Goal: Task Accomplishment & Management: Use online tool/utility

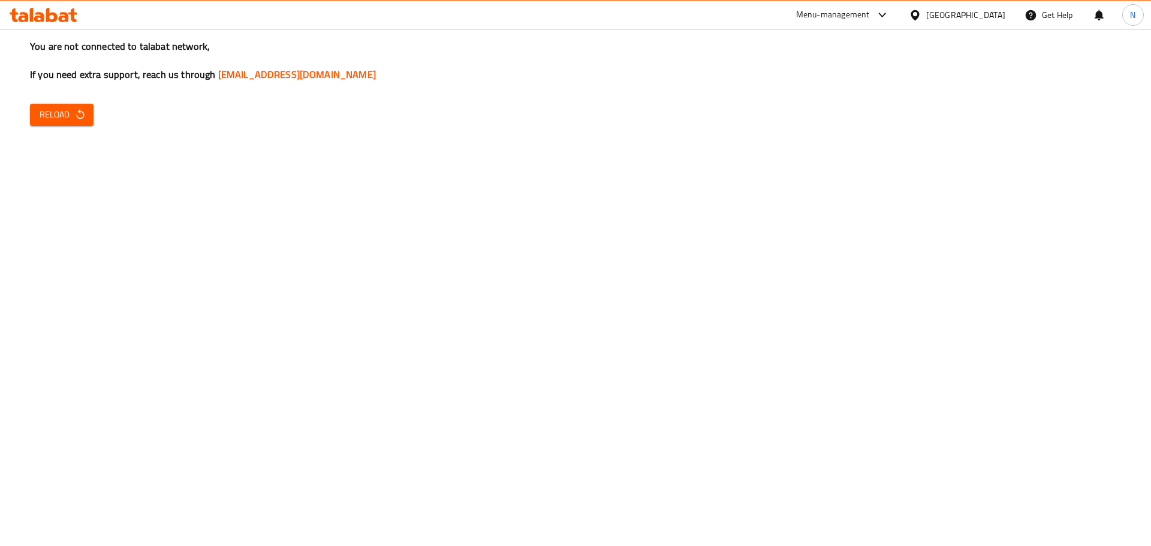
click at [907, 240] on div "You are not connected to talabat network, If you need extra support, reach us t…" at bounding box center [575, 273] width 1151 height 546
click at [52, 127] on div "You are not connected to talabat network, If you need extra support, reach us t…" at bounding box center [575, 273] width 1151 height 546
click at [63, 115] on span "Reload" at bounding box center [62, 114] width 44 height 15
click at [52, 115] on span "Reload" at bounding box center [62, 114] width 44 height 15
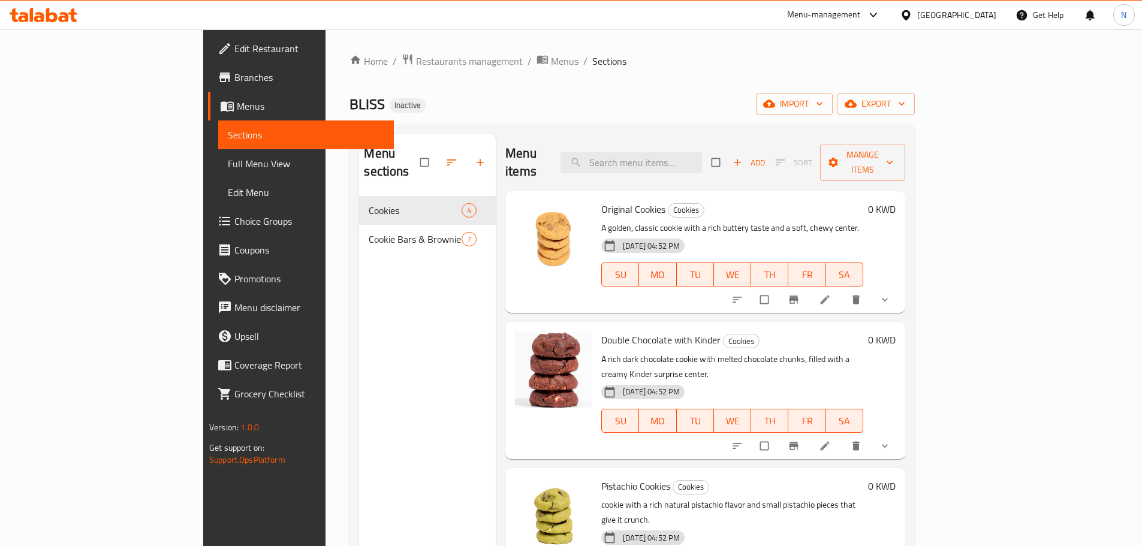
click at [870, 61] on ol "Home / Restaurants management / Menus / Sections" at bounding box center [631, 61] width 565 height 16
click at [912, 9] on icon at bounding box center [905, 15] width 13 height 13
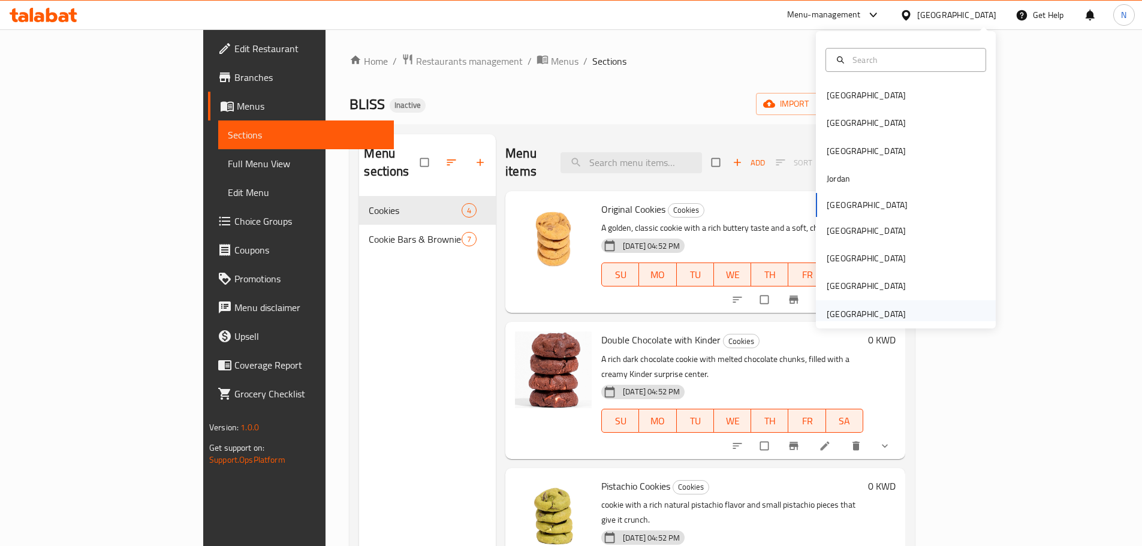
click at [890, 315] on div "[GEOGRAPHIC_DATA]" at bounding box center [865, 313] width 79 height 13
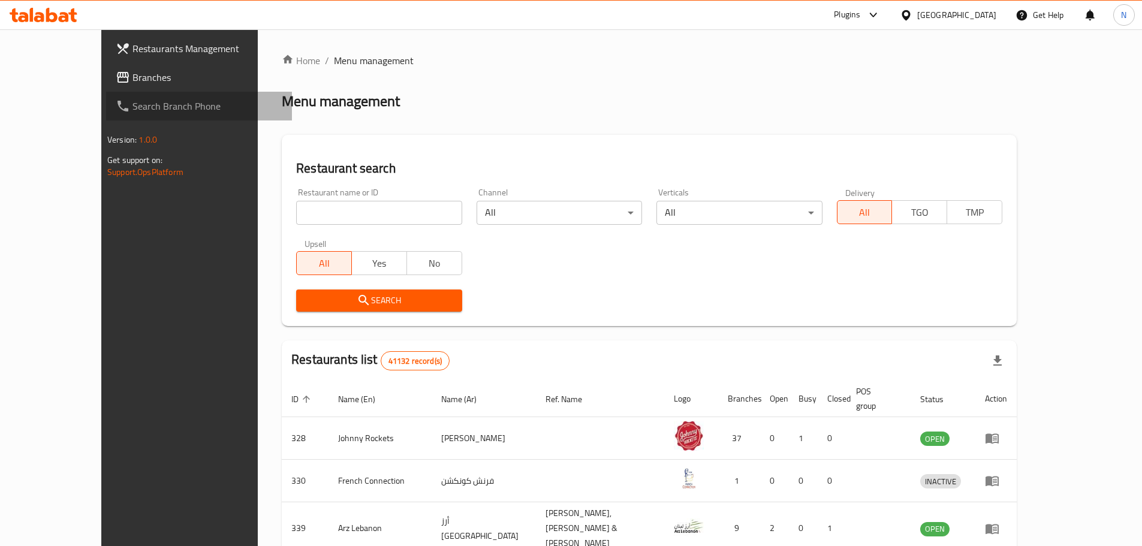
click at [106, 93] on link "Search Branch Phone" at bounding box center [199, 106] width 186 height 29
click at [132, 80] on span "Branches" at bounding box center [207, 77] width 150 height 14
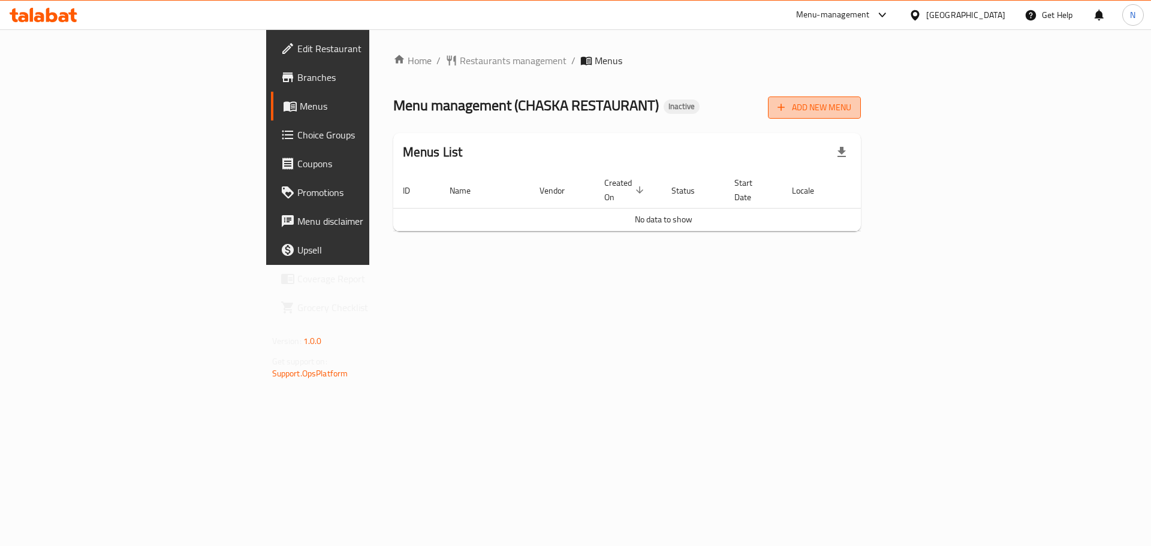
click at [851, 113] on span "Add New Menu" at bounding box center [814, 107] width 74 height 15
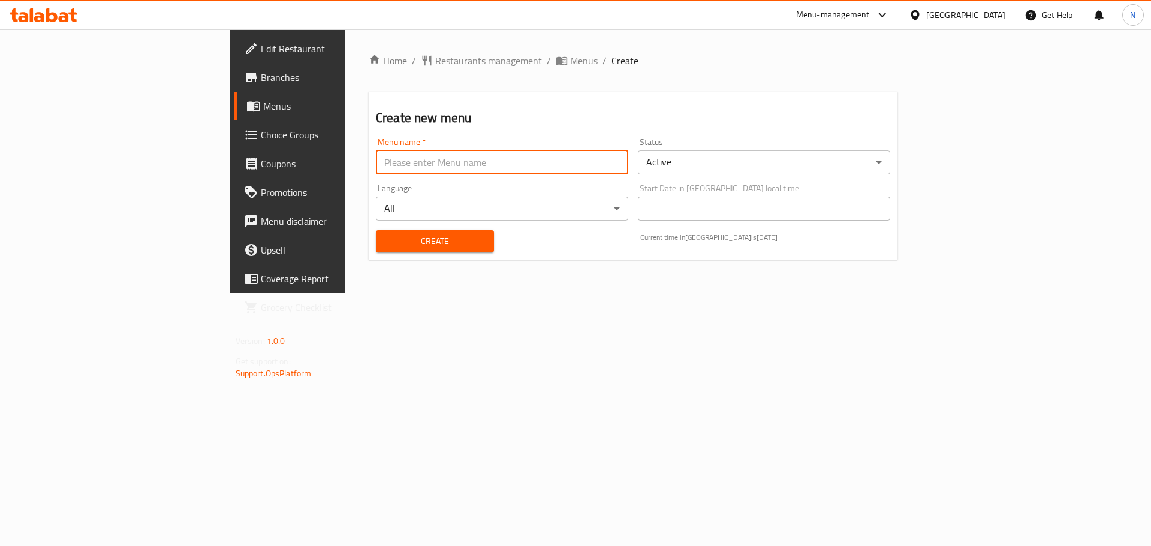
click at [376, 153] on input "text" at bounding box center [502, 162] width 252 height 24
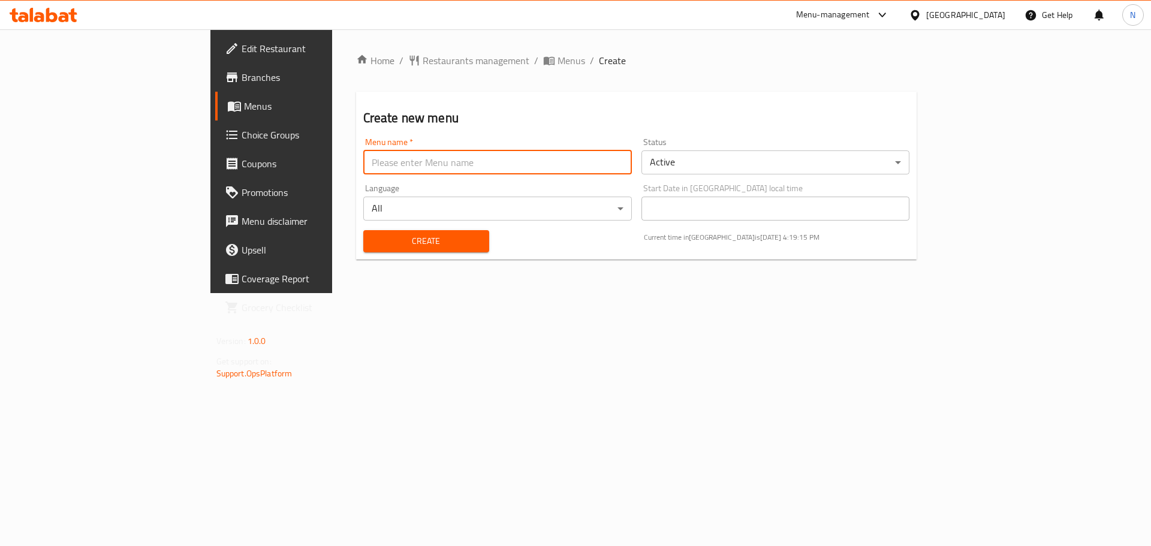
type input "new"
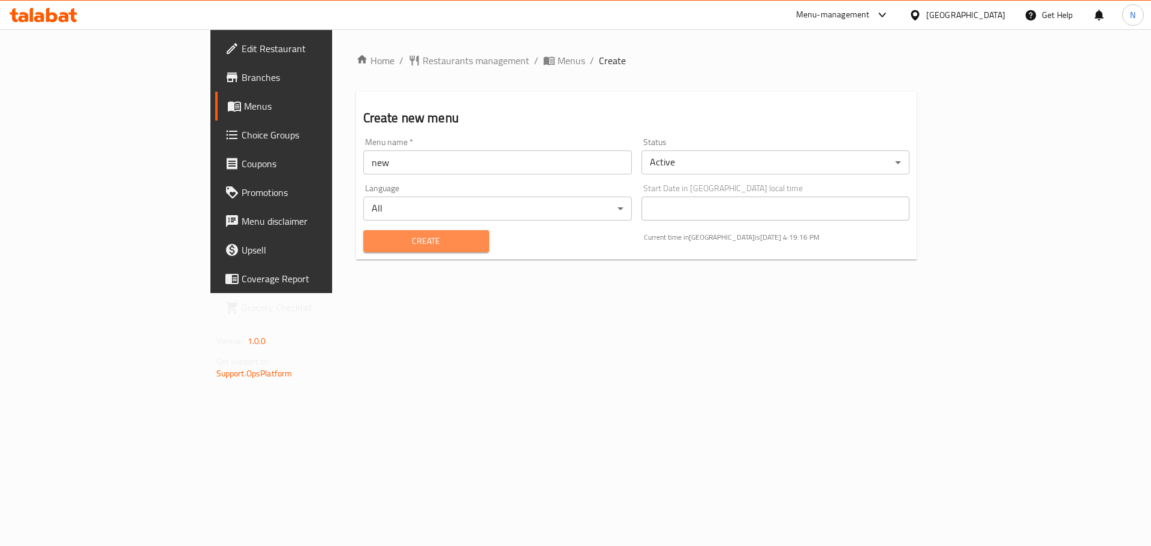
click at [363, 233] on button "Create" at bounding box center [426, 241] width 126 height 22
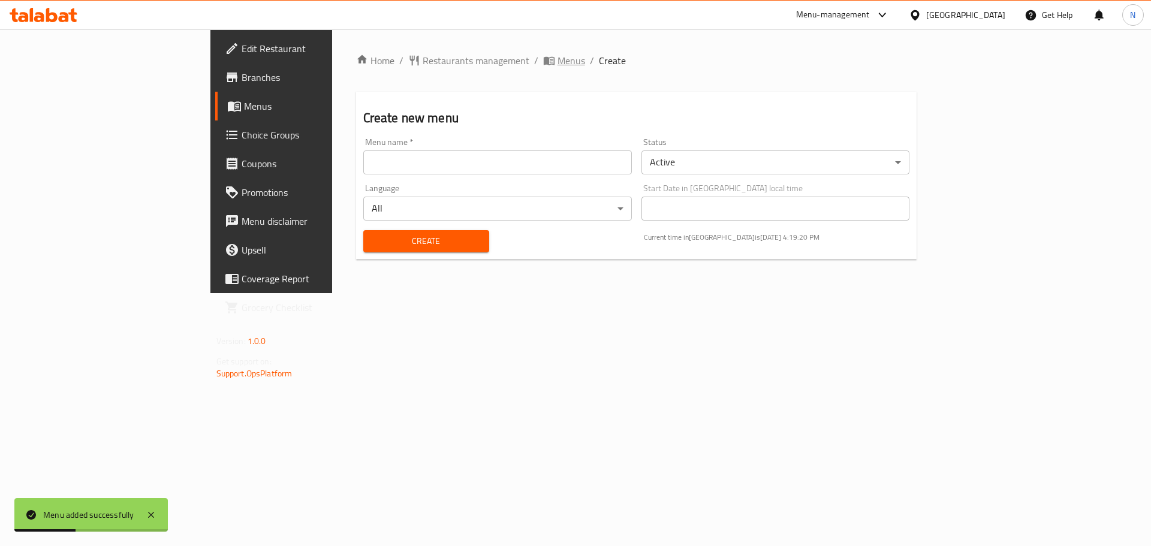
click at [557, 59] on span "Menus" at bounding box center [571, 60] width 28 height 14
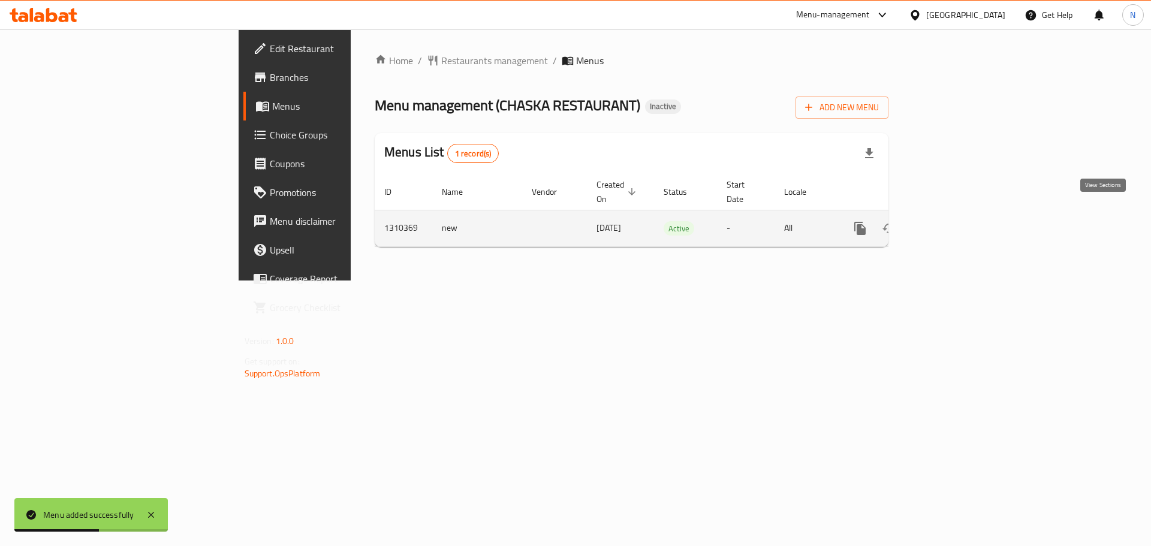
click at [961, 214] on link "enhanced table" at bounding box center [946, 228] width 29 height 29
